Goal: Task Accomplishment & Management: Use online tool/utility

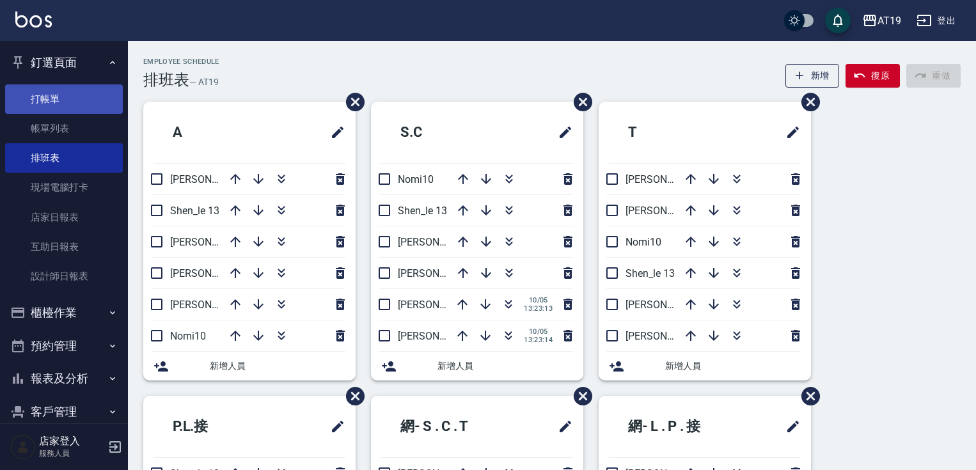
scroll to position [18, 0]
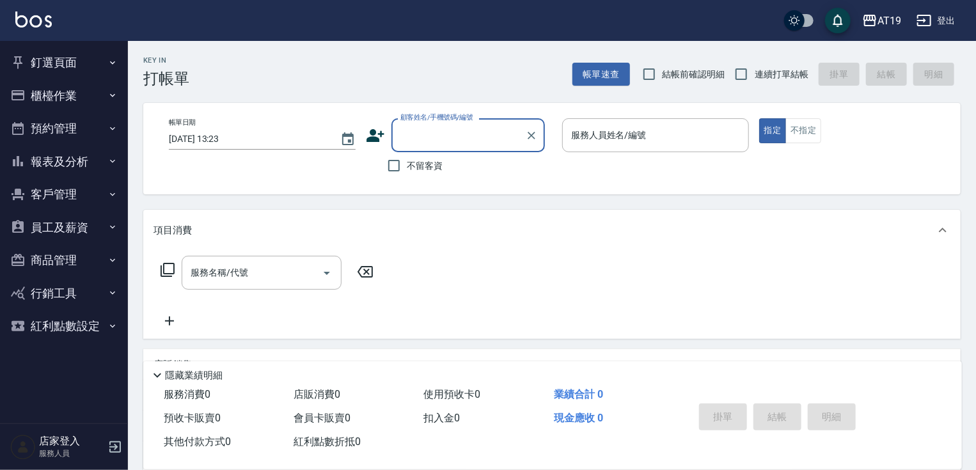
click at [58, 57] on button "釘選頁面" at bounding box center [64, 62] width 118 height 33
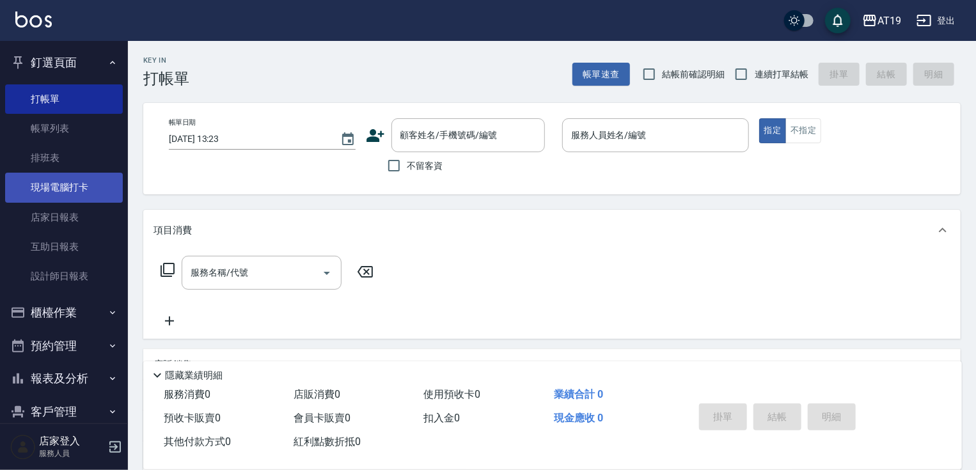
drag, startPoint x: 61, startPoint y: 187, endPoint x: 54, endPoint y: 184, distance: 7.7
click at [61, 185] on link "現場電腦打卡" at bounding box center [64, 187] width 118 height 29
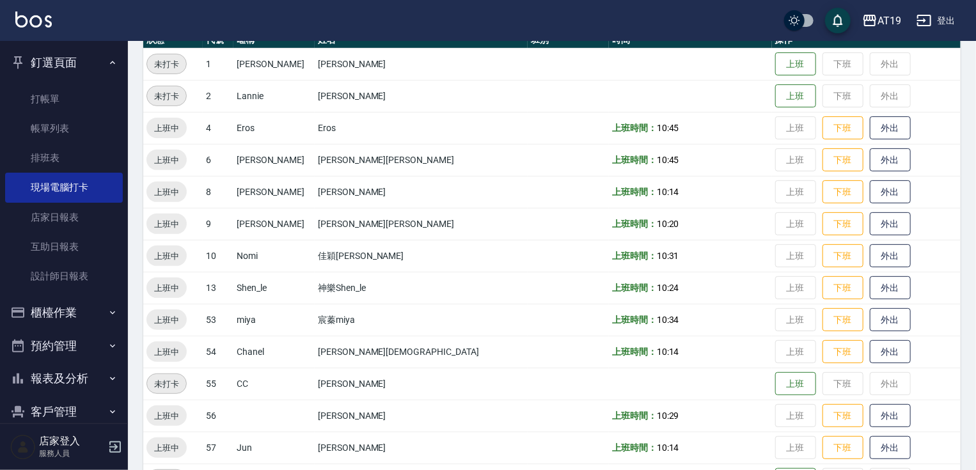
scroll to position [200, 0]
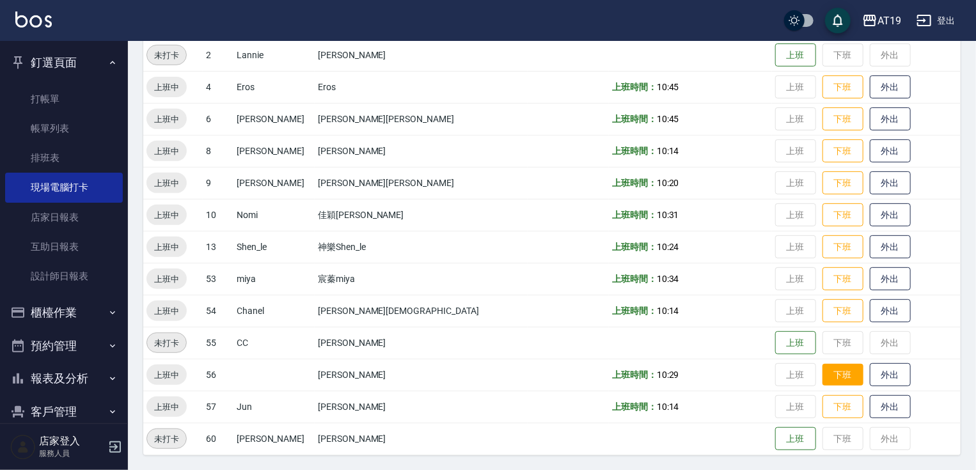
click at [822, 375] on button "下班" at bounding box center [842, 375] width 41 height 22
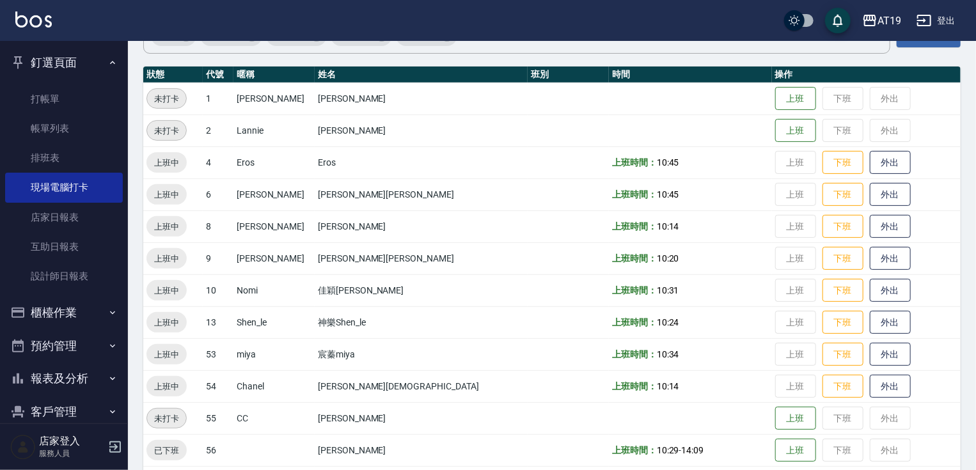
scroll to position [97, 0]
